Goal: Task Accomplishment & Management: Manage account settings

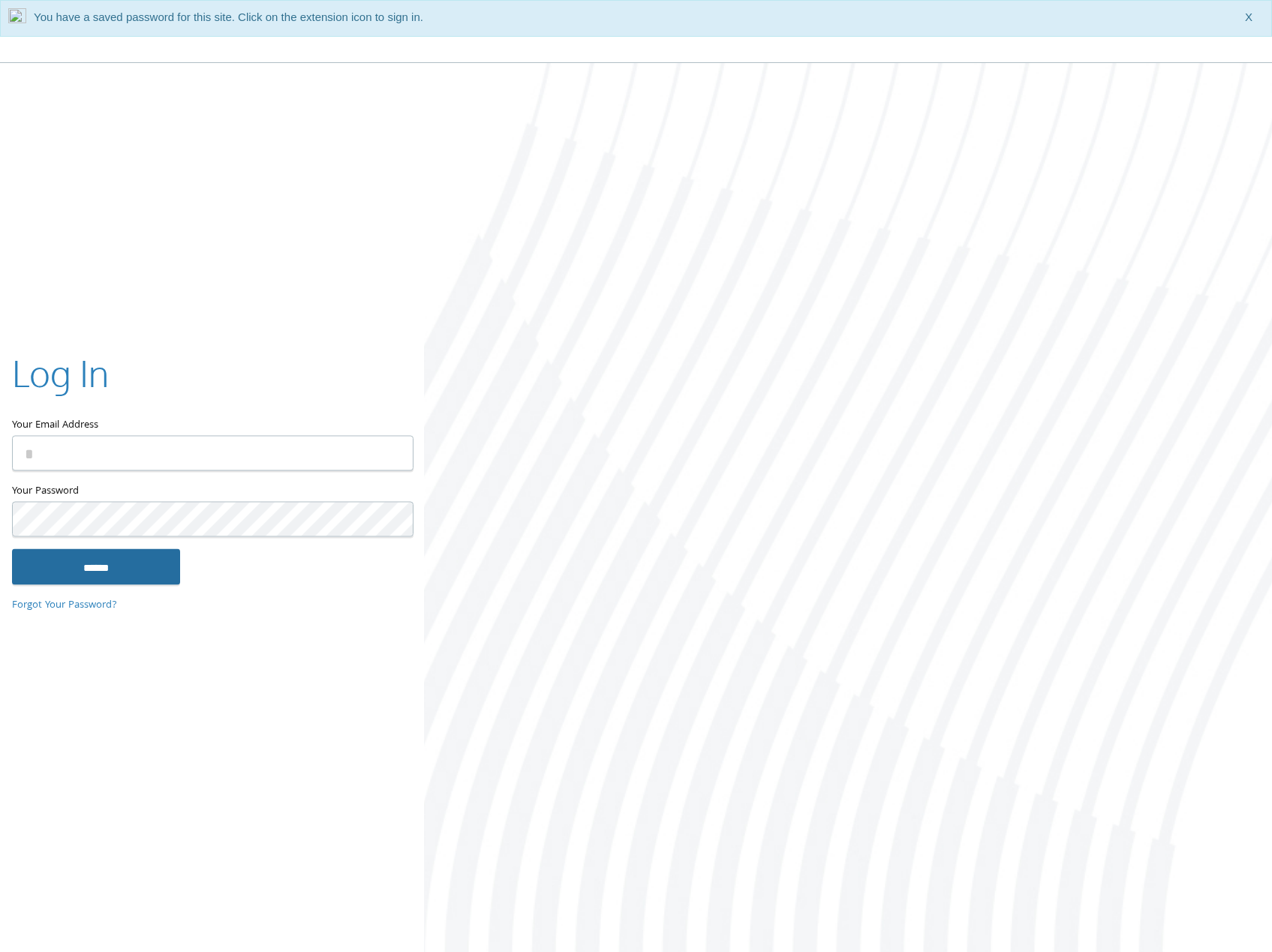
type input "**********"
click at [138, 574] on input "******" at bounding box center [95, 566] width 169 height 36
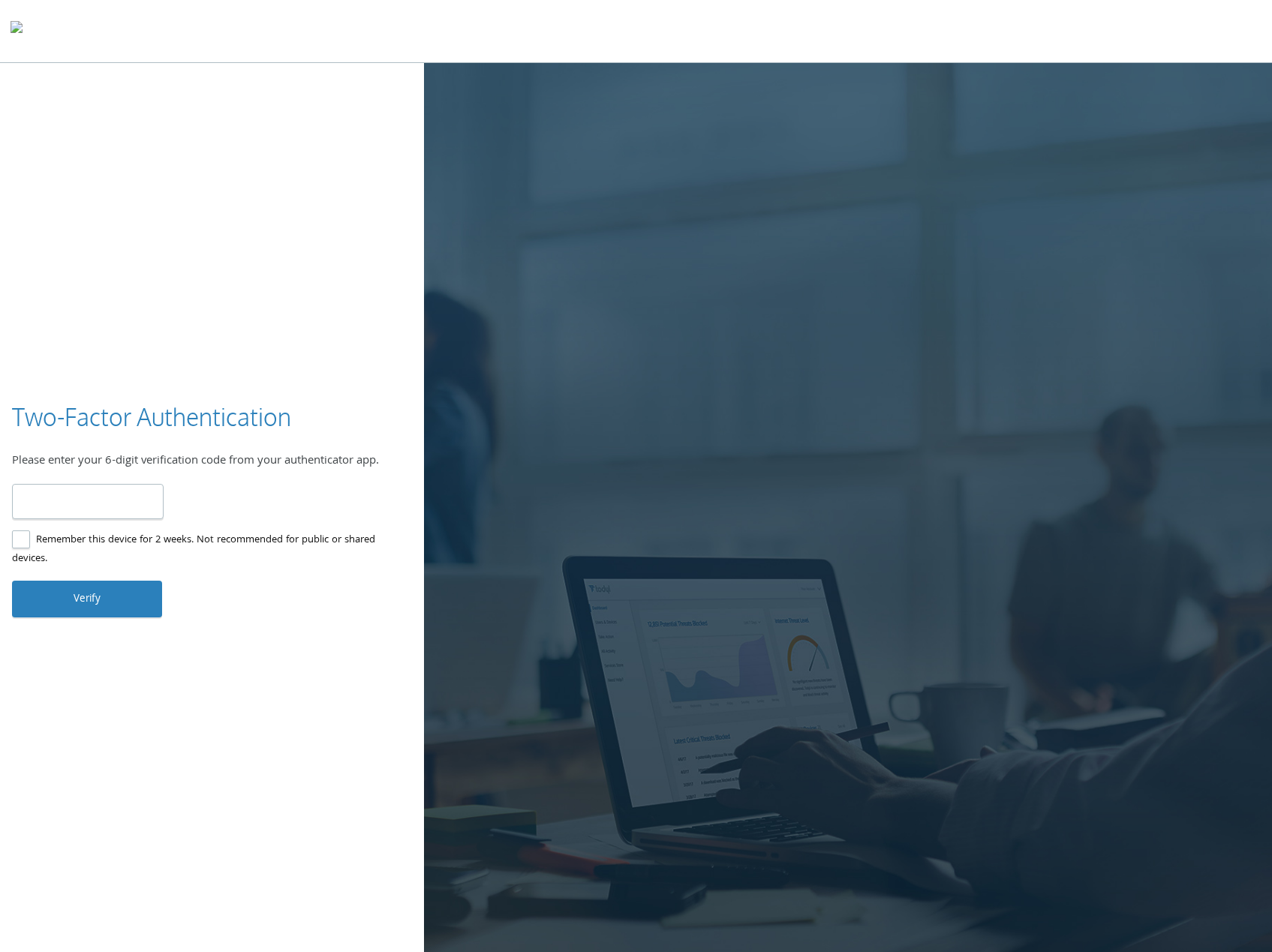
type input "******"
